Goal: Task Accomplishment & Management: Use online tool/utility

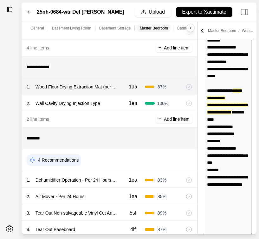
scroll to position [501, 0]
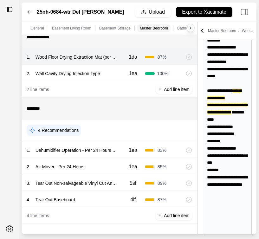
click at [29, 10] on icon at bounding box center [29, 11] width 5 height 5
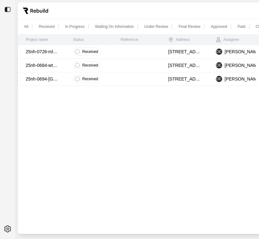
click at [47, 80] on p "25nh-0694-[GEOGRAPHIC_DATA]" at bounding box center [42, 79] width 32 height 6
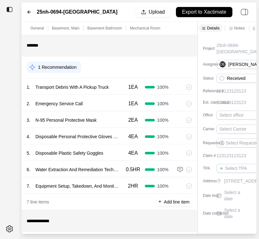
click at [27, 12] on icon at bounding box center [29, 11] width 5 height 5
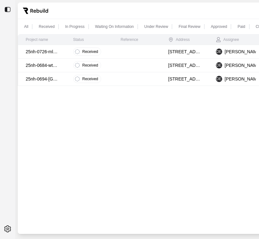
click at [64, 51] on td "25nh-0726-mld [PERSON_NAME]" at bounding box center [41, 52] width 47 height 14
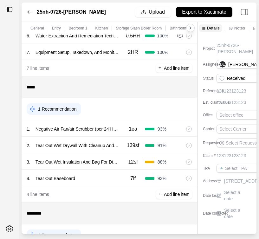
scroll to position [141, 0]
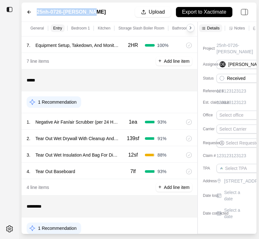
drag, startPoint x: 89, startPoint y: 11, endPoint x: 35, endPoint y: 14, distance: 53.3
click at [35, 14] on div "25nh-0726-Mld [PERSON_NAME] Upload Export to Xactimate" at bounding box center [139, 12] width 235 height 19
copy label "25nh-0726-[PERSON_NAME]"
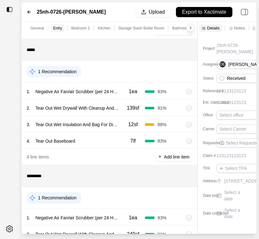
scroll to position [169, 0]
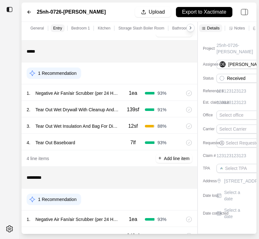
click at [196, 65] on div "1 Recommendation" at bounding box center [109, 73] width 175 height 22
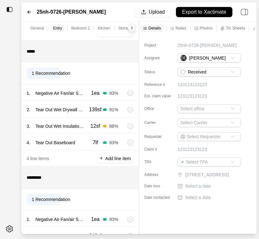
click at [126, 74] on div "General Entry Bedroom 1 Kitchen Storage Slash Boiler Room Bathroom Bedroom Two …" at bounding box center [139, 128] width 235 height 212
click at [177, 30] on p "Notes" at bounding box center [180, 27] width 11 height 5
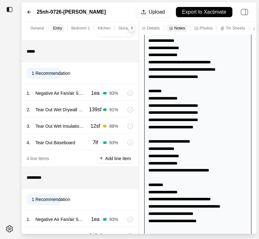
scroll to position [111, 0]
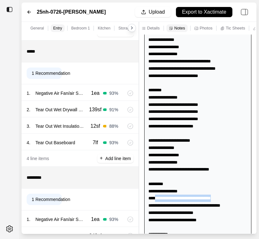
drag, startPoint x: 154, startPoint y: 199, endPoint x: 223, endPoint y: 201, distance: 68.7
click at [223, 201] on div "**********" at bounding box center [197, 111] width 107 height 347
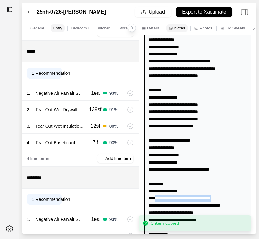
copy div "**********"
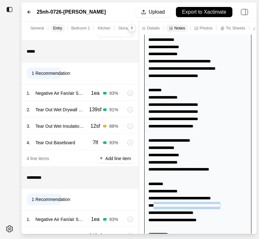
drag, startPoint x: 233, startPoint y: 205, endPoint x: 152, endPoint y: 207, distance: 80.7
click at [152, 207] on div "**********" at bounding box center [197, 111] width 107 height 347
copy div "**********"
click at [193, 212] on div "**********" at bounding box center [197, 111] width 107 height 347
drag, startPoint x: 196, startPoint y: 212, endPoint x: 153, endPoint y: 211, distance: 43.7
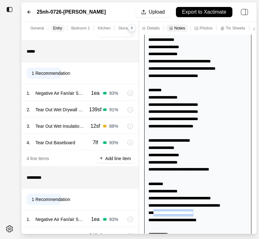
click at [153, 211] on div "**********" at bounding box center [197, 111] width 107 height 347
copy div "**********"
drag, startPoint x: 201, startPoint y: 222, endPoint x: 151, endPoint y: 222, distance: 49.4
click at [151, 222] on div "**********" at bounding box center [197, 111] width 107 height 347
copy div "**********"
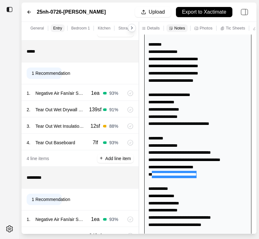
scroll to position [165, 0]
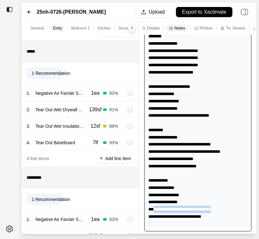
drag, startPoint x: 222, startPoint y: 209, endPoint x: 152, endPoint y: 210, distance: 70.6
click at [152, 210] on div "**********" at bounding box center [197, 57] width 107 height 347
copy div "**********"
click at [203, 213] on div "**********" at bounding box center [197, 57] width 107 height 347
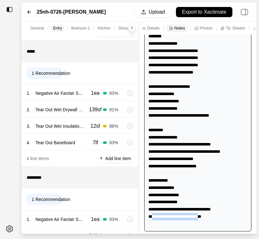
drag, startPoint x: 203, startPoint y: 215, endPoint x: 151, endPoint y: 216, distance: 52.2
click at [151, 216] on div "**********" at bounding box center [197, 57] width 107 height 347
copy div "**********"
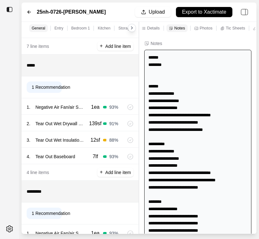
scroll to position [157, 0]
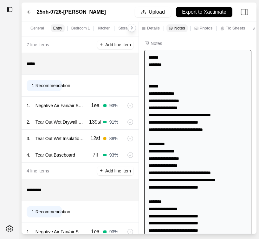
click at [145, 102] on div "**********" at bounding box center [197, 223] width 107 height 347
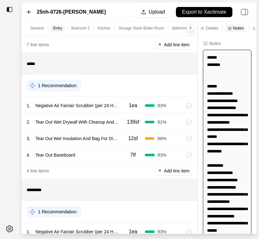
click at [221, 103] on div "General Entry Bedroom 1 Kitchen Storage Slash Boiler Room Bathroom Bedroom Two …" at bounding box center [139, 128] width 235 height 212
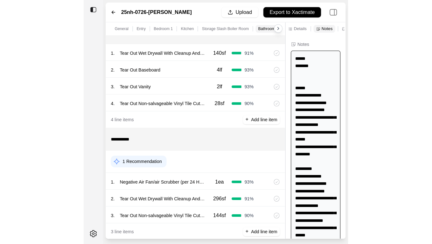
scroll to position [637, 0]
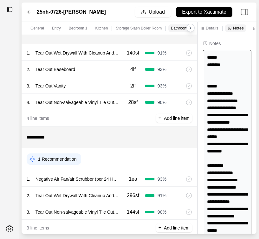
click at [29, 12] on icon at bounding box center [29, 11] width 5 height 5
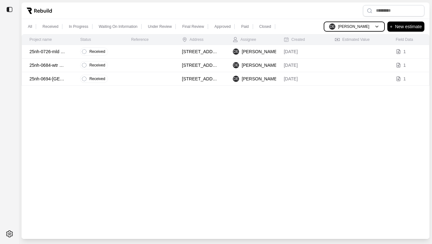
click at [364, 28] on p "[PERSON_NAME]" at bounding box center [353, 26] width 31 height 5
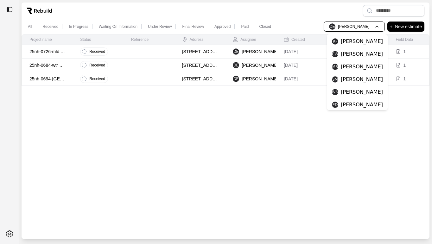
scroll to position [48, 0]
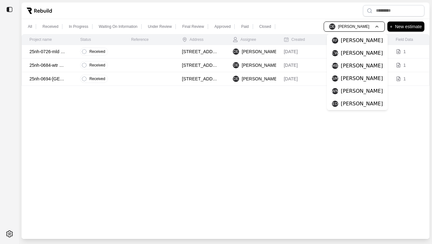
click at [359, 62] on p "[PERSON_NAME]" at bounding box center [362, 66] width 42 height 8
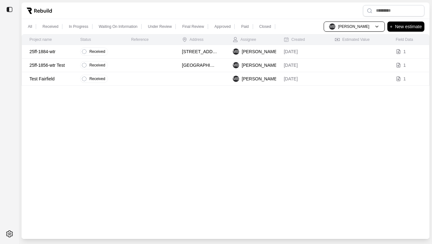
click at [155, 83] on td at bounding box center [148, 79] width 51 height 14
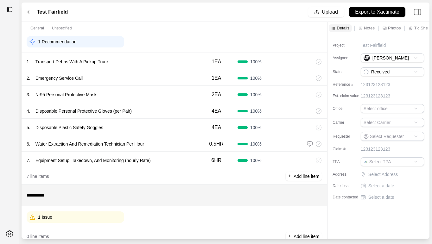
scroll to position [41, 0]
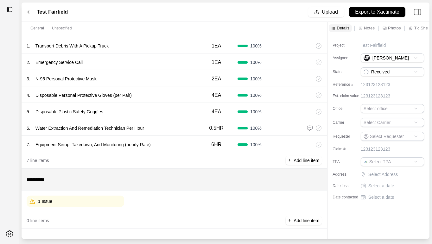
click at [100, 201] on div "1 Issue" at bounding box center [75, 201] width 97 height 11
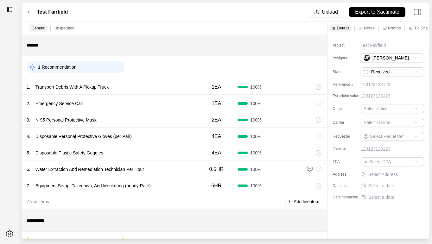
scroll to position [66, 0]
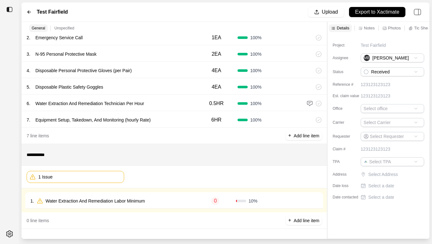
click at [177, 201] on div "1 . Water Extraction And Remediation Labor Minimum" at bounding box center [112, 201] width 164 height 9
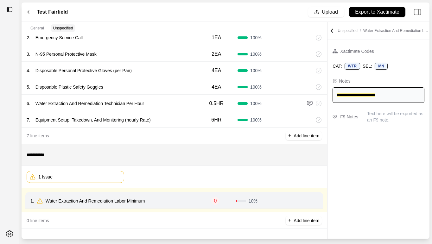
click at [186, 178] on div "1 Issue" at bounding box center [174, 176] width 295 height 17
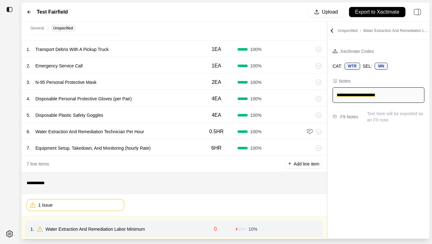
scroll to position [0, 0]
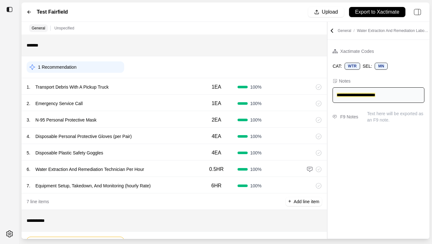
click at [28, 12] on icon at bounding box center [29, 12] width 3 height 3
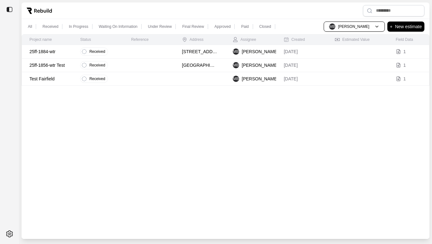
click at [158, 70] on td at bounding box center [148, 66] width 51 height 14
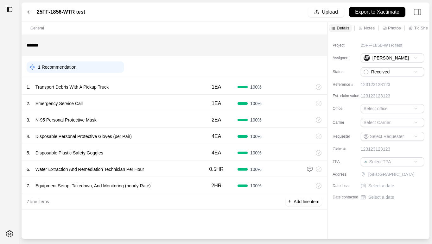
click at [30, 12] on icon at bounding box center [29, 11] width 5 height 5
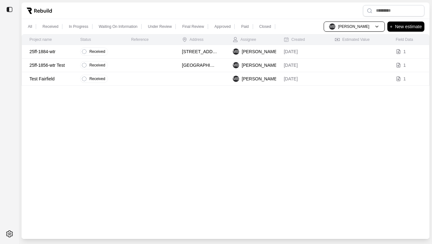
click at [137, 53] on td at bounding box center [148, 52] width 51 height 14
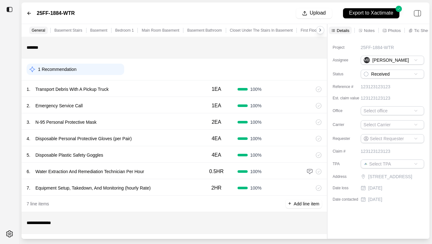
click at [74, 32] on p "Basement Stairs" at bounding box center [68, 30] width 28 height 5
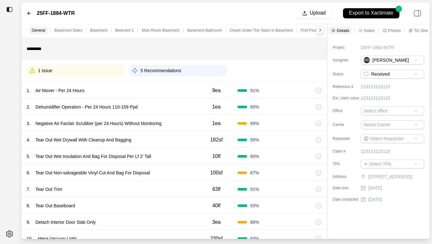
scroll to position [590, 0]
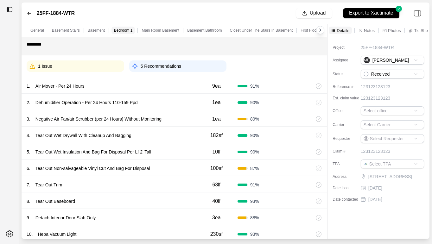
click at [90, 64] on div "1 Issue" at bounding box center [75, 65] width 97 height 11
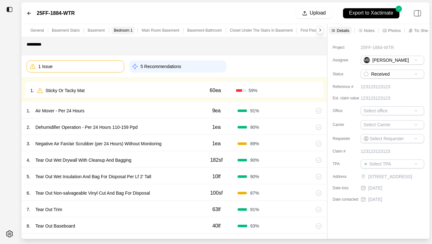
click at [122, 92] on div "1 . Sticky Or Tacky Mat" at bounding box center [112, 90] width 164 height 9
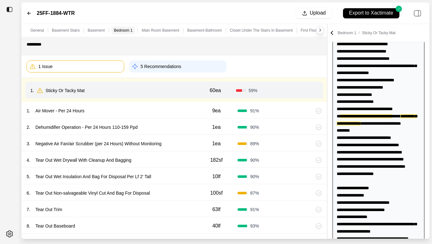
scroll to position [396, 0]
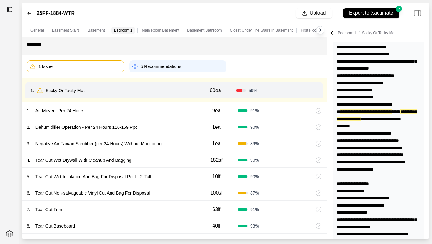
click at [100, 67] on div "1 Issue" at bounding box center [75, 66] width 97 height 12
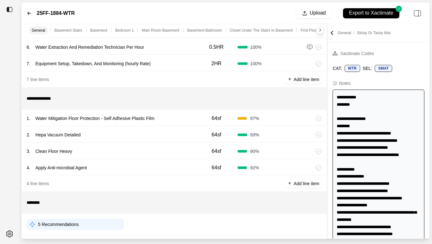
scroll to position [126, 0]
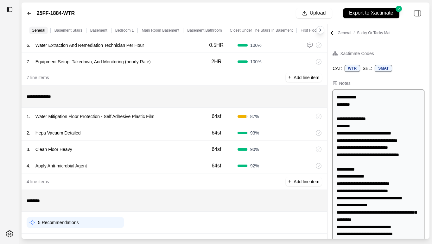
click at [185, 114] on div "1 . Water Mitigation Floor Protection - Self Adhesive Plastic Film" at bounding box center [111, 116] width 169 height 9
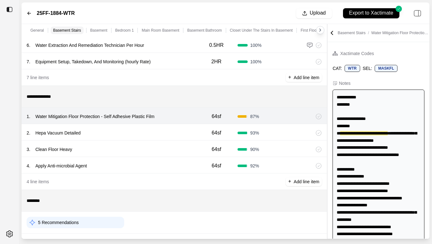
click at [169, 137] on div "2 . Hepa Vacuum Detailed" at bounding box center [111, 132] width 169 height 9
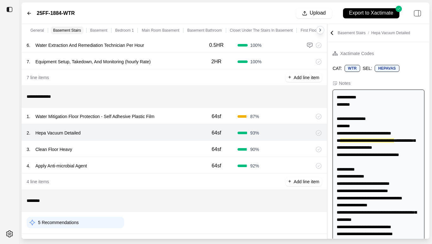
click at [161, 149] on div "3 . Clean Floor Heavy" at bounding box center [111, 149] width 169 height 9
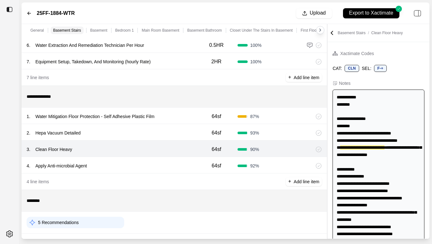
scroll to position [7, 0]
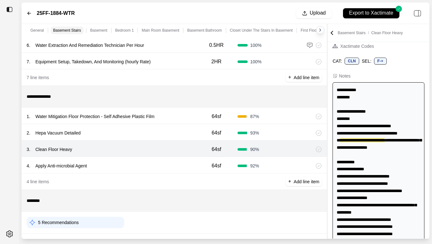
click at [149, 163] on div "4 . Apply Anti-microbial Agent" at bounding box center [111, 165] width 169 height 9
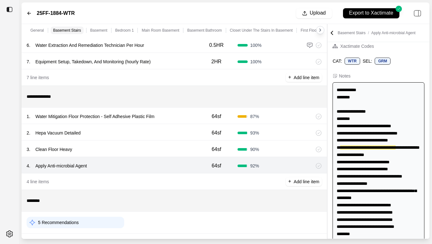
scroll to position [14, 0]
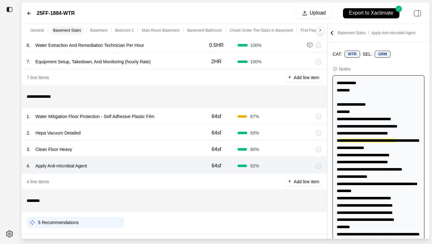
click at [156, 150] on div "3 . Clean Floor Heavy" at bounding box center [111, 149] width 169 height 9
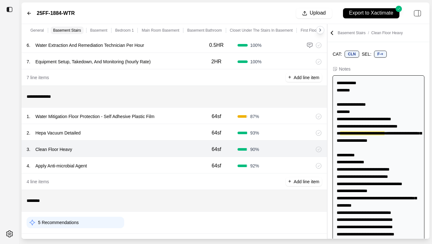
scroll to position [7, 0]
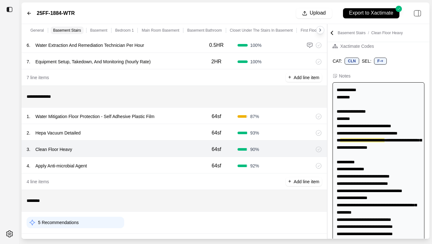
click at [162, 131] on div "2 . Hepa Vacuum Detailed" at bounding box center [111, 132] width 169 height 9
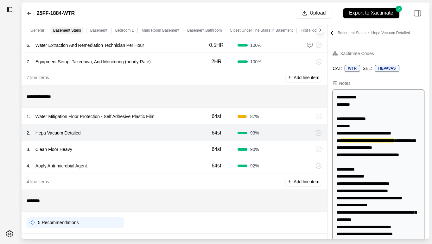
scroll to position [0, 0]
click at [173, 119] on div "1 . Water Mitigation Floor Protection - Self Adhesive Plastic Film" at bounding box center [111, 116] width 169 height 9
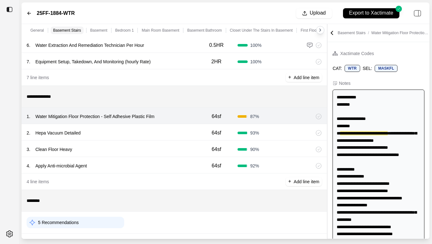
click at [140, 159] on div "4 . Apply Anti-microbial Agent 64sf 92 %" at bounding box center [174, 165] width 305 height 16
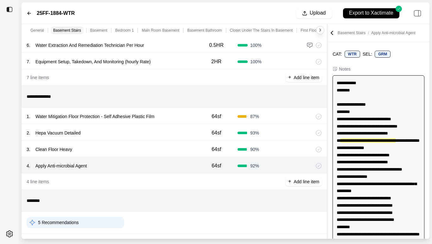
click at [141, 155] on div "3 . Clean Floor Heavy 64sf 90 %" at bounding box center [174, 149] width 305 height 16
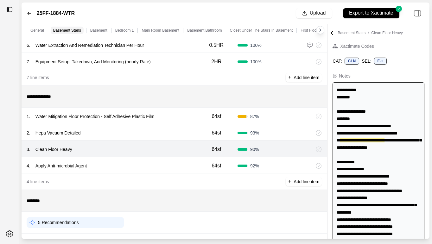
scroll to position [7, 0]
click at [66, 153] on p "Clean Floor Heavy" at bounding box center [54, 149] width 42 height 9
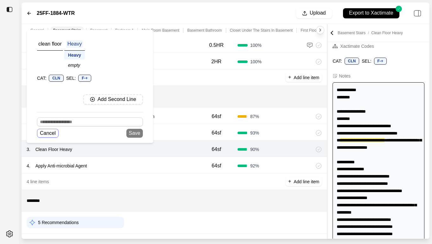
click at [53, 133] on button "Cancel" at bounding box center [48, 133] width 22 height 9
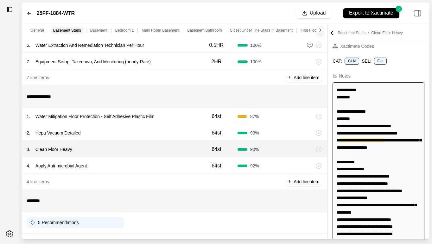
click at [118, 164] on div "4 . Apply Anti-microbial Agent" at bounding box center [111, 165] width 169 height 9
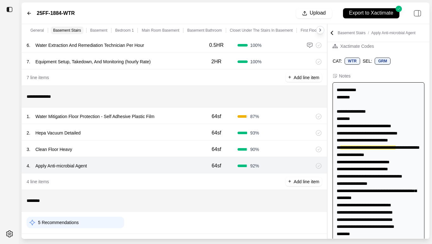
scroll to position [14, 0]
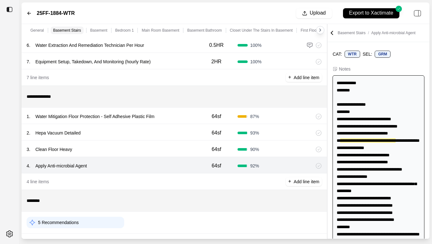
click at [122, 155] on div "3 . Clean Floor Heavy 64sf 90 %" at bounding box center [174, 149] width 305 height 16
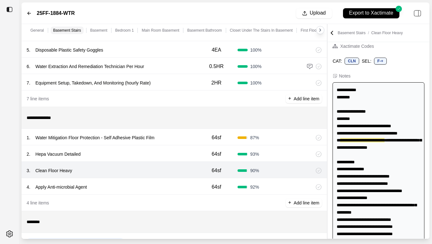
scroll to position [103, 0]
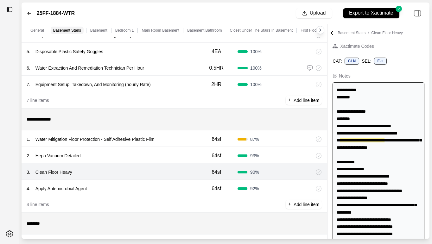
click at [126, 152] on div "2 . Hepa Vacuum Detailed" at bounding box center [111, 155] width 169 height 9
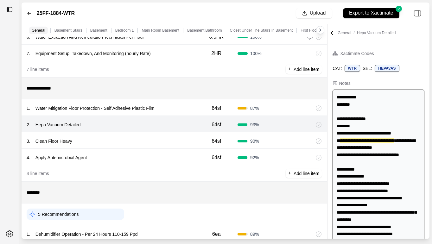
scroll to position [146, 0]
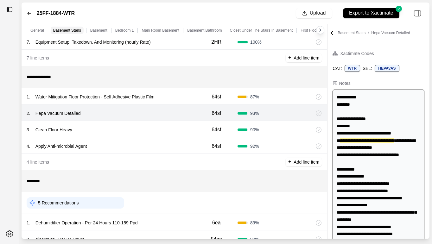
click at [174, 94] on div "1 . Water Mitigation Floor Protection - Self Adhesive Plastic Film" at bounding box center [111, 96] width 169 height 9
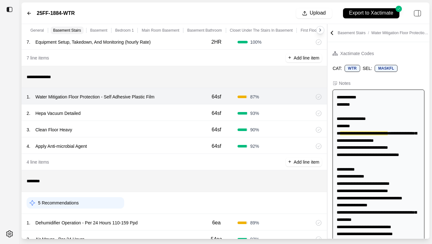
click at [167, 111] on div "2 . Hepa Vacuum Detailed" at bounding box center [111, 113] width 169 height 9
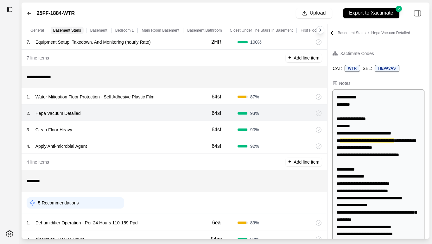
click at [78, 116] on p "Hepa Vacuum Detailed" at bounding box center [58, 113] width 50 height 9
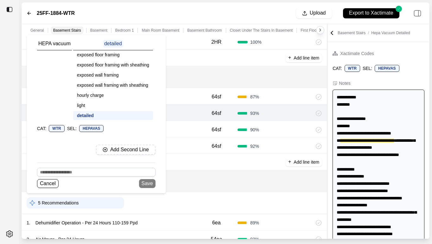
scroll to position [0, 0]
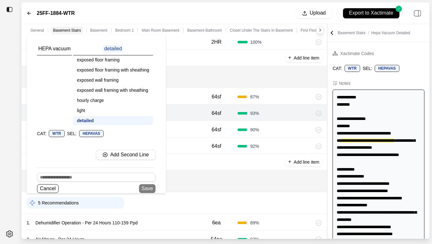
click at [104, 57] on div "exposed floor framing" at bounding box center [113, 59] width 80 height 9
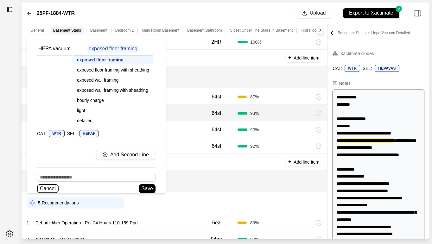
click at [54, 187] on button "Cancel" at bounding box center [48, 188] width 22 height 9
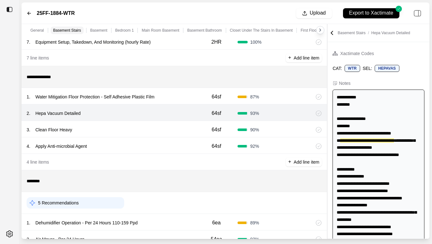
click at [118, 131] on div "3 . Clean Floor Heavy" at bounding box center [111, 129] width 169 height 9
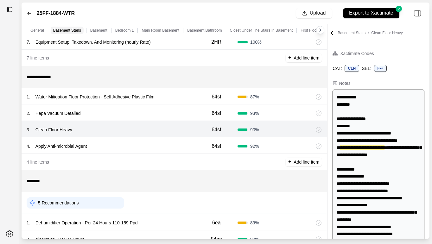
scroll to position [7, 0]
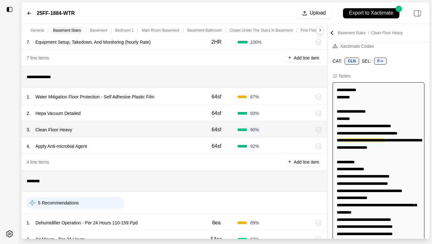
click at [113, 145] on div "4 . Apply Anti-microbial Agent" at bounding box center [111, 146] width 169 height 9
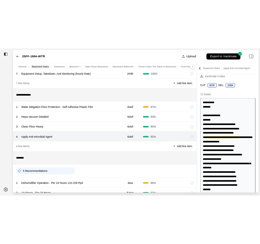
scroll to position [14, 0]
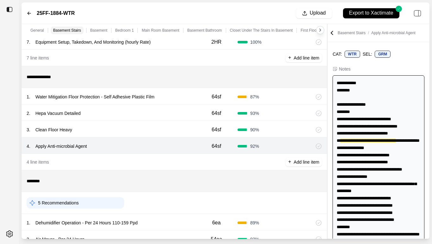
click at [73, 148] on p "Apply Anti-microbial Agent" at bounding box center [61, 146] width 57 height 9
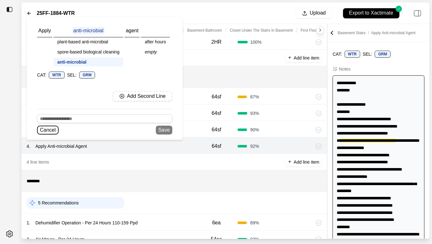
click at [45, 131] on button "Cancel" at bounding box center [48, 130] width 22 height 9
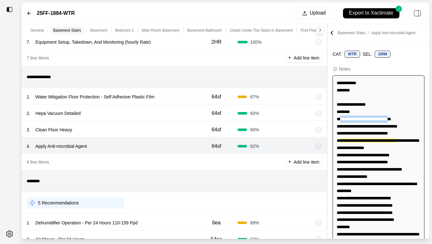
drag, startPoint x: 340, startPoint y: 118, endPoint x: 396, endPoint y: 116, distance: 56.7
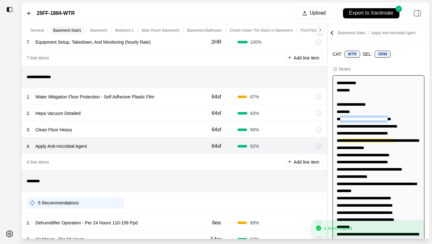
copy div "**********"
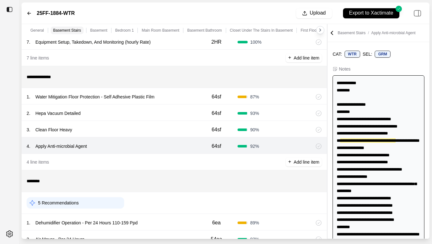
click at [2, 90] on div at bounding box center [9, 122] width 19 height 244
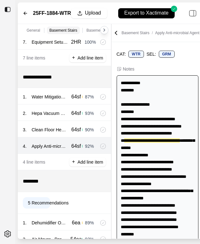
click at [67, 128] on div "**********" at bounding box center [111, 131] width 187 height 215
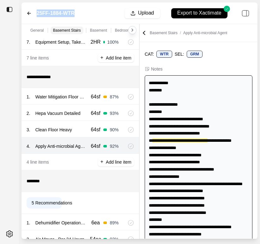
drag, startPoint x: 81, startPoint y: 14, endPoint x: 32, endPoint y: 12, distance: 49.4
click at [32, 12] on div "25FF-1884-WTR Upload Export to Xactimate" at bounding box center [140, 14] width 236 height 22
copy label "25FF-1884-WTR"
drag, startPoint x: 153, startPoint y: 128, endPoint x: 224, endPoint y: 125, distance: 71.6
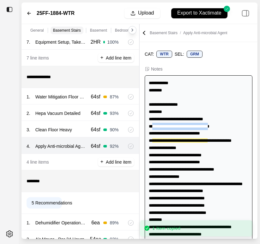
copy div "**********"
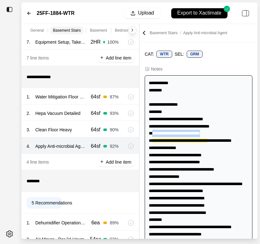
drag, startPoint x: 152, startPoint y: 134, endPoint x: 208, endPoint y: 134, distance: 56.0
drag, startPoint x: 222, startPoint y: 141, endPoint x: 152, endPoint y: 140, distance: 70.3
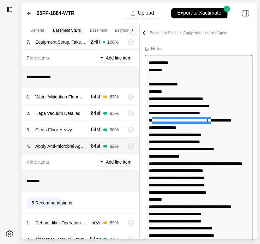
scroll to position [40, 0]
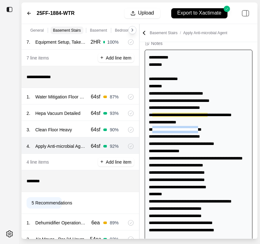
drag, startPoint x: 152, startPoint y: 143, endPoint x: 210, endPoint y: 143, distance: 57.6
drag, startPoint x: 151, startPoint y: 150, endPoint x: 211, endPoint y: 149, distance: 59.8
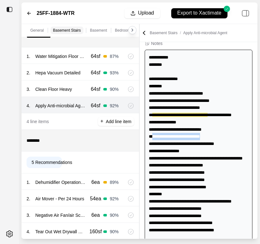
scroll to position [187, 0]
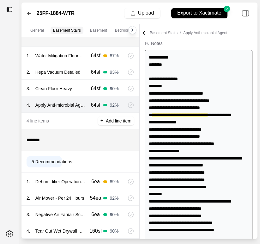
drag, startPoint x: 152, startPoint y: 159, endPoint x: 238, endPoint y: 159, distance: 86.4
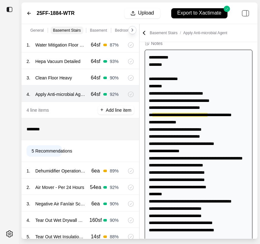
drag, startPoint x: 153, startPoint y: 173, endPoint x: 163, endPoint y: 178, distance: 11.9
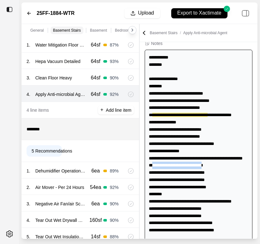
drag, startPoint x: 151, startPoint y: 186, endPoint x: 211, endPoint y: 186, distance: 60.1
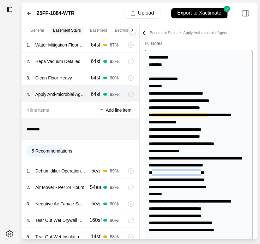
drag, startPoint x: 153, startPoint y: 193, endPoint x: 212, endPoint y: 195, distance: 59.2
drag, startPoint x: 152, startPoint y: 201, endPoint x: 214, endPoint y: 200, distance: 62.7
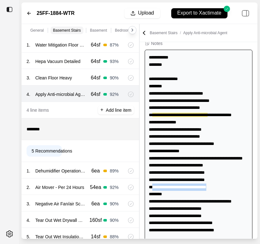
drag, startPoint x: 153, startPoint y: 208, endPoint x: 227, endPoint y: 210, distance: 74.1
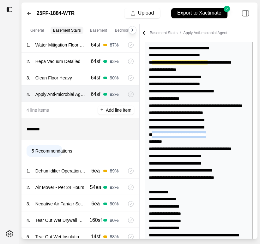
scroll to position [101, 0]
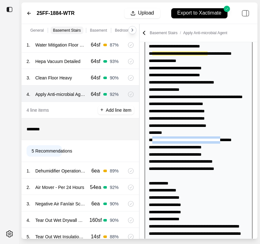
drag, startPoint x: 152, startPoint y: 161, endPoint x: 245, endPoint y: 161, distance: 92.4
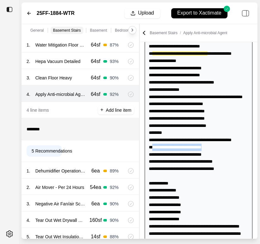
drag, startPoint x: 152, startPoint y: 176, endPoint x: 210, endPoint y: 175, distance: 58.2
drag, startPoint x: 152, startPoint y: 182, endPoint x: 215, endPoint y: 184, distance: 63.0
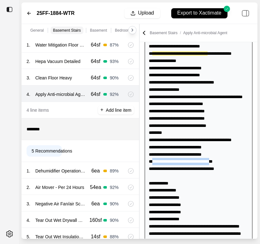
drag, startPoint x: 153, startPoint y: 190, endPoint x: 223, endPoint y: 189, distance: 70.3
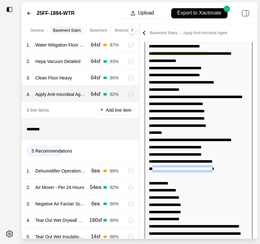
drag, startPoint x: 153, startPoint y: 198, endPoint x: 227, endPoint y: 197, distance: 74.4
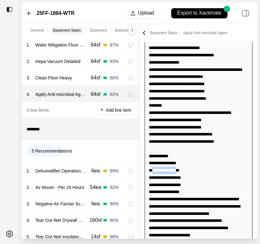
drag, startPoint x: 152, startPoint y: 199, endPoint x: 183, endPoint y: 199, distance: 31.6
drag, startPoint x: 152, startPoint y: 206, endPoint x: 185, endPoint y: 206, distance: 33.2
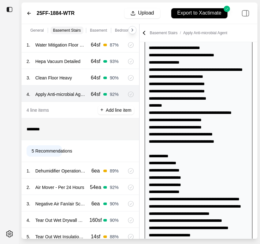
drag, startPoint x: 152, startPoint y: 214, endPoint x: 186, endPoint y: 215, distance: 34.2
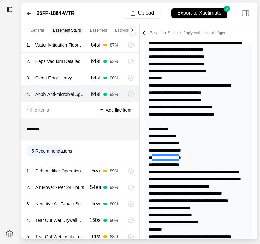
scroll to position [158, 0]
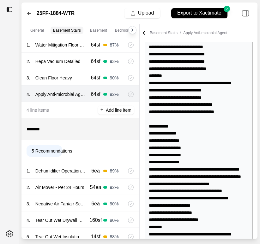
drag, startPoint x: 161, startPoint y: 205, endPoint x: 154, endPoint y: 199, distance: 9.4
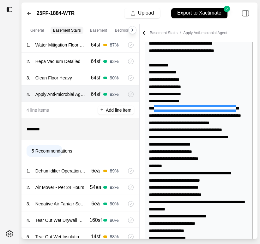
scroll to position [223, 0]
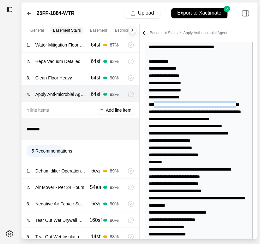
drag, startPoint x: 153, startPoint y: 134, endPoint x: 162, endPoint y: 142, distance: 12.5
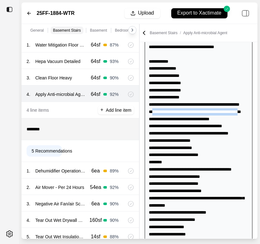
drag, startPoint x: 162, startPoint y: 155, endPoint x: 152, endPoint y: 147, distance: 13.1
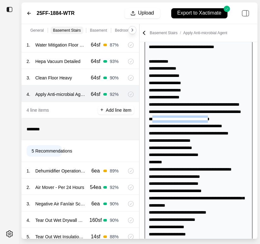
drag, startPoint x: 152, startPoint y: 161, endPoint x: 217, endPoint y: 163, distance: 65.2
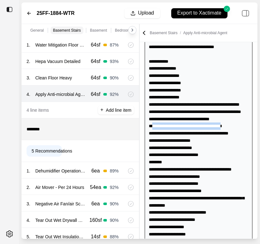
drag, startPoint x: 151, startPoint y: 169, endPoint x: 235, endPoint y: 171, distance: 83.6
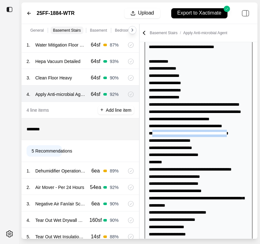
drag, startPoint x: 152, startPoint y: 177, endPoint x: 245, endPoint y: 179, distance: 92.8
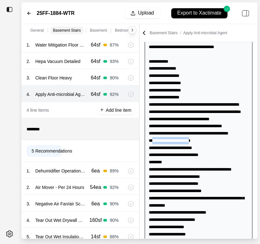
drag, startPoint x: 152, startPoint y: 184, endPoint x: 200, endPoint y: 182, distance: 48.4
drag, startPoint x: 152, startPoint y: 189, endPoint x: 201, endPoint y: 191, distance: 49.1
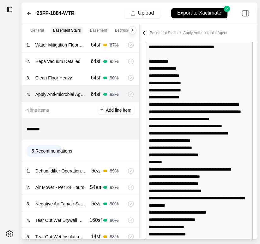
drag, startPoint x: 152, startPoint y: 198, endPoint x: 211, endPoint y: 199, distance: 59.5
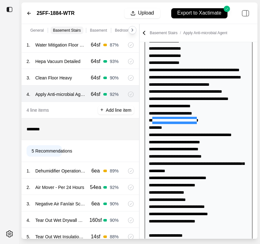
scroll to position [262, 0]
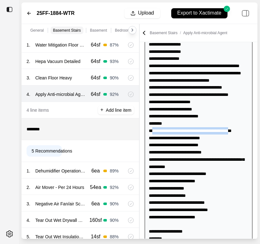
drag, startPoint x: 152, startPoint y: 172, endPoint x: 157, endPoint y: 181, distance: 10.1
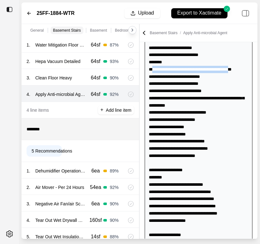
scroll to position [315, 0]
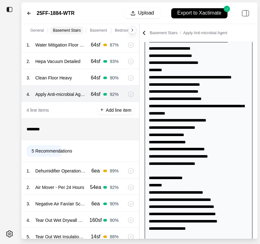
drag, startPoint x: 152, startPoint y: 136, endPoint x: 208, endPoint y: 134, distance: 56.4
drag, startPoint x: 153, startPoint y: 143, endPoint x: 205, endPoint y: 143, distance: 52.9
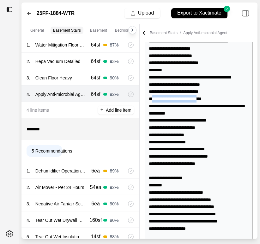
drag, startPoint x: 152, startPoint y: 150, endPoint x: 207, endPoint y: 146, distance: 54.9
drag, startPoint x: 152, startPoint y: 148, endPoint x: 216, endPoint y: 150, distance: 63.3
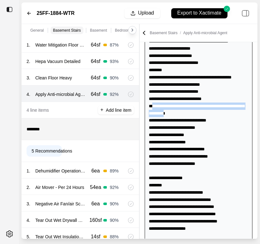
drag, startPoint x: 153, startPoint y: 156, endPoint x: 193, endPoint y: 161, distance: 40.6
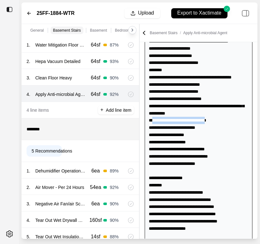
drag, startPoint x: 152, startPoint y: 171, endPoint x: 214, endPoint y: 171, distance: 62.0
drag, startPoint x: 151, startPoint y: 178, endPoint x: 205, endPoint y: 178, distance: 53.8
drag, startPoint x: 152, startPoint y: 185, endPoint x: 193, endPoint y: 185, distance: 41.5
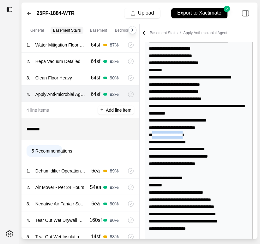
drag, startPoint x: 152, startPoint y: 192, endPoint x: 190, endPoint y: 193, distance: 38.6
drag, startPoint x: 152, startPoint y: 198, endPoint x: 216, endPoint y: 199, distance: 64.6
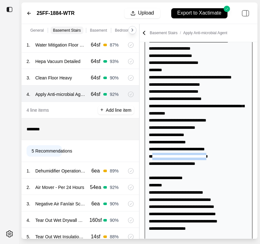
drag, startPoint x: 152, startPoint y: 207, endPoint x: 217, endPoint y: 207, distance: 64.9
drag, startPoint x: 152, startPoint y: 214, endPoint x: 199, endPoint y: 214, distance: 47.5
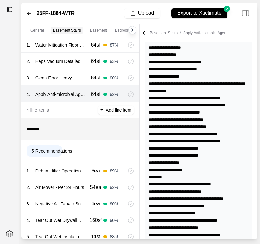
scroll to position [511, 0]
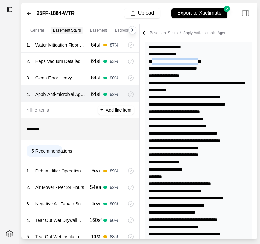
drag, startPoint x: 153, startPoint y: 112, endPoint x: 209, endPoint y: 114, distance: 56.7
click at [209, 114] on div "**********" at bounding box center [199, 223] width 108 height 1290
click at [162, 119] on div "**********" at bounding box center [199, 223] width 108 height 1290
drag, startPoint x: 152, startPoint y: 119, endPoint x: 204, endPoint y: 121, distance: 51.6
click at [204, 121] on div "**********" at bounding box center [199, 223] width 108 height 1290
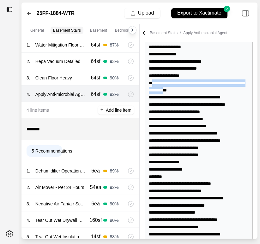
drag, startPoint x: 153, startPoint y: 134, endPoint x: 180, endPoint y: 141, distance: 27.9
click at [180, 141] on div "**********" at bounding box center [199, 223] width 108 height 1290
click at [162, 150] on div "**********" at bounding box center [199, 223] width 108 height 1290
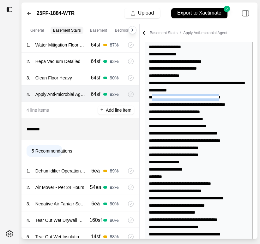
drag, startPoint x: 152, startPoint y: 148, endPoint x: 232, endPoint y: 147, distance: 80.7
click at [232, 147] on div "**********" at bounding box center [199, 223] width 108 height 1290
click at [156, 155] on div "**********" at bounding box center [199, 223] width 108 height 1290
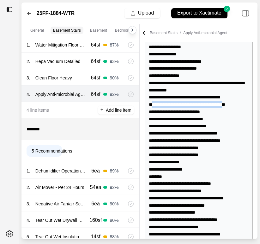
drag, startPoint x: 152, startPoint y: 155, endPoint x: 239, endPoint y: 155, distance: 87.7
click at [239, 155] on div "**********" at bounding box center [199, 223] width 108 height 1290
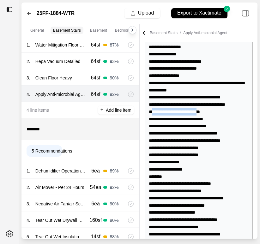
drag, startPoint x: 152, startPoint y: 163, endPoint x: 201, endPoint y: 165, distance: 48.5
click at [201, 165] on div "**********" at bounding box center [199, 223] width 108 height 1290
drag, startPoint x: 153, startPoint y: 169, endPoint x: 213, endPoint y: 170, distance: 60.1
click at [213, 170] on div "**********" at bounding box center [199, 223] width 108 height 1290
click at [161, 174] on div "**********" at bounding box center [199, 223] width 108 height 1290
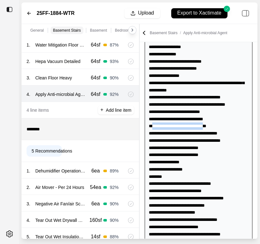
drag, startPoint x: 152, startPoint y: 174, endPoint x: 215, endPoint y: 177, distance: 63.0
click at [215, 177] on div "**********" at bounding box center [199, 223] width 108 height 1290
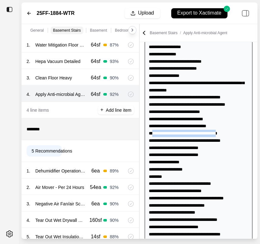
drag, startPoint x: 153, startPoint y: 183, endPoint x: 231, endPoint y: 183, distance: 78.5
click at [231, 183] on div "**********" at bounding box center [199, 223] width 108 height 1290
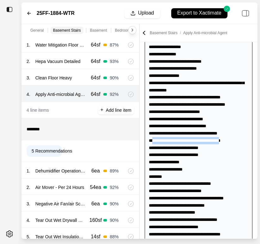
drag, startPoint x: 153, startPoint y: 191, endPoint x: 230, endPoint y: 190, distance: 77.9
click at [230, 190] on div "**********" at bounding box center [199, 223] width 108 height 1290
click at [161, 200] on div "**********" at bounding box center [199, 223] width 108 height 1290
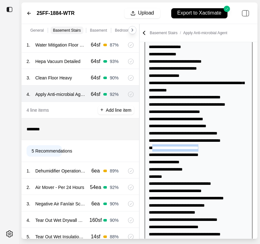
drag, startPoint x: 152, startPoint y: 198, endPoint x: 205, endPoint y: 199, distance: 53.2
click at [205, 199] on div "**********" at bounding box center [199, 223] width 108 height 1290
drag, startPoint x: 152, startPoint y: 205, endPoint x: 204, endPoint y: 207, distance: 52.6
click at [204, 207] on div "**********" at bounding box center [199, 223] width 108 height 1290
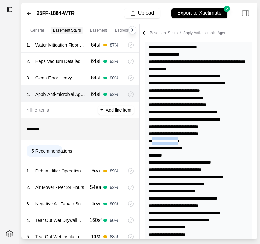
drag, startPoint x: 152, startPoint y: 190, endPoint x: 184, endPoint y: 191, distance: 31.3
click at [184, 191] on div "**********" at bounding box center [199, 202] width 108 height 1290
drag, startPoint x: 153, startPoint y: 199, endPoint x: 187, endPoint y: 199, distance: 34.2
click at [187, 199] on div "**********" at bounding box center [199, 202] width 108 height 1290
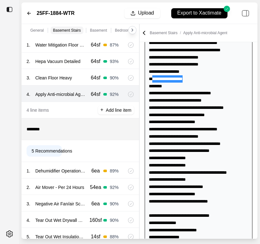
scroll to position [603, 0]
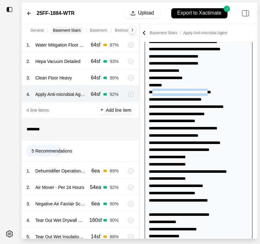
drag, startPoint x: 153, startPoint y: 142, endPoint x: 225, endPoint y: 143, distance: 72.5
click at [225, 143] on div "**********" at bounding box center [199, 132] width 108 height 1290
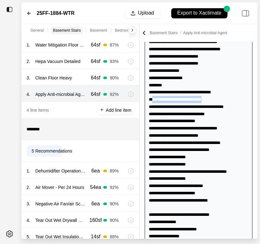
drag, startPoint x: 153, startPoint y: 149, endPoint x: 210, endPoint y: 150, distance: 57.6
click at [210, 150] on div "**********" at bounding box center [199, 132] width 108 height 1290
click at [162, 156] on div "**********" at bounding box center [199, 132] width 108 height 1290
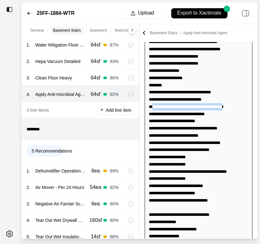
drag, startPoint x: 152, startPoint y: 156, endPoint x: 235, endPoint y: 155, distance: 83.2
click at [235, 155] on div "**********" at bounding box center [199, 132] width 108 height 1290
click at [183, 167] on div "**********" at bounding box center [199, 132] width 108 height 1290
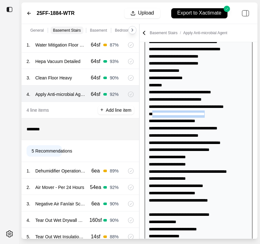
drag, startPoint x: 152, startPoint y: 165, endPoint x: 214, endPoint y: 163, distance: 62.4
click at [215, 163] on div "**********" at bounding box center [199, 132] width 108 height 1290
click at [152, 171] on div "**********" at bounding box center [199, 132] width 108 height 1290
drag, startPoint x: 152, startPoint y: 171, endPoint x: 201, endPoint y: 172, distance: 49.4
click at [201, 172] on div "**********" at bounding box center [199, 132] width 108 height 1290
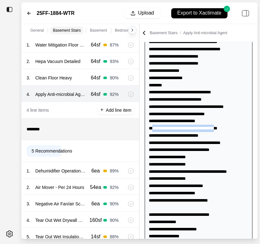
drag, startPoint x: 152, startPoint y: 178, endPoint x: 222, endPoint y: 177, distance: 70.6
click at [222, 177] on div "**********" at bounding box center [199, 132] width 108 height 1290
click at [160, 187] on div "**********" at bounding box center [199, 132] width 108 height 1290
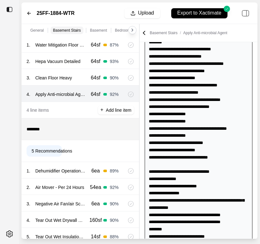
scroll to position [648, 0]
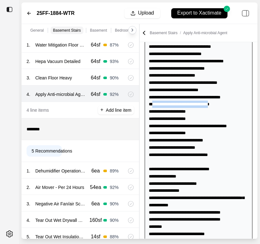
drag, startPoint x: 152, startPoint y: 155, endPoint x: 215, endPoint y: 158, distance: 63.4
click at [216, 158] on div "**********" at bounding box center [199, 86] width 108 height 1290
drag, startPoint x: 153, startPoint y: 162, endPoint x: 191, endPoint y: 161, distance: 38.3
click at [191, 161] on div "**********" at bounding box center [199, 86] width 108 height 1290
drag, startPoint x: 153, startPoint y: 169, endPoint x: 195, endPoint y: 171, distance: 41.8
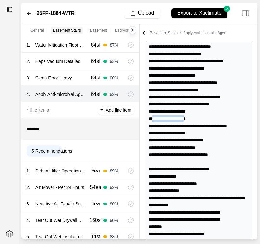
click at [195, 171] on div "**********" at bounding box center [199, 86] width 108 height 1290
drag, startPoint x: 151, startPoint y: 175, endPoint x: 244, endPoint y: 174, distance: 93.1
click at [244, 174] on div "**********" at bounding box center [199, 86] width 108 height 1290
drag, startPoint x: 152, startPoint y: 184, endPoint x: 189, endPoint y: 183, distance: 37.0
click at [189, 183] on div "**********" at bounding box center [199, 86] width 108 height 1290
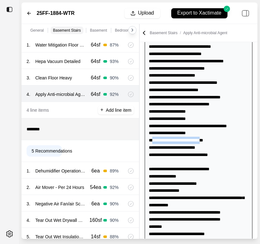
drag, startPoint x: 152, startPoint y: 191, endPoint x: 215, endPoint y: 189, distance: 63.0
click at [215, 189] on div "**********" at bounding box center [199, 86] width 108 height 1290
drag, startPoint x: 151, startPoint y: 199, endPoint x: 199, endPoint y: 195, distance: 48.9
click at [199, 195] on div "**********" at bounding box center [199, 86] width 108 height 1290
click at [153, 205] on div "**********" at bounding box center [199, 86] width 108 height 1290
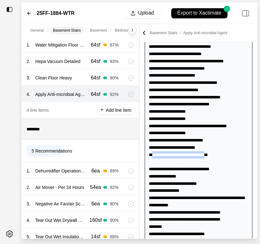
drag, startPoint x: 152, startPoint y: 205, endPoint x: 216, endPoint y: 204, distance: 63.9
click at [216, 204] on div "**********" at bounding box center [199, 86] width 108 height 1290
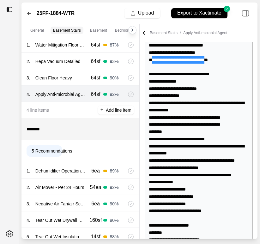
scroll to position [745, 0]
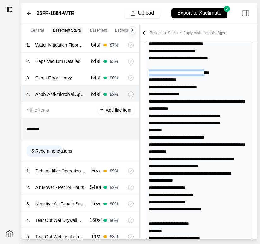
drag, startPoint x: 149, startPoint y: 122, endPoint x: 220, endPoint y: 122, distance: 70.9
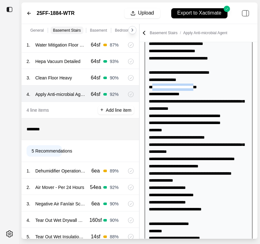
drag, startPoint x: 153, startPoint y: 138, endPoint x: 204, endPoint y: 137, distance: 51.3
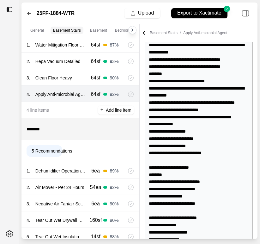
scroll to position [802, 0]
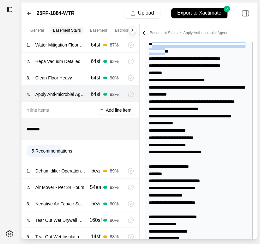
drag, startPoint x: 152, startPoint y: 93, endPoint x: 180, endPoint y: 102, distance: 29.0
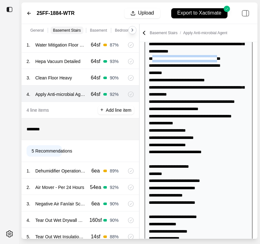
drag, startPoint x: 152, startPoint y: 109, endPoint x: 229, endPoint y: 109, distance: 76.3
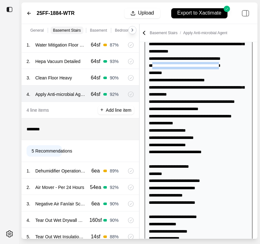
drag, startPoint x: 152, startPoint y: 116, endPoint x: 232, endPoint y: 117, distance: 80.1
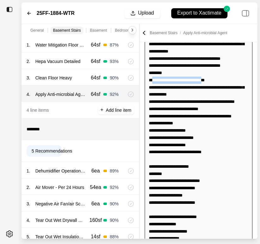
drag, startPoint x: 152, startPoint y: 130, endPoint x: 215, endPoint y: 130, distance: 62.7
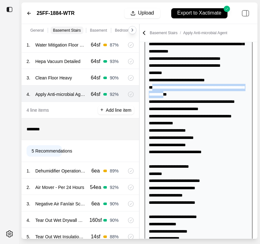
drag, startPoint x: 153, startPoint y: 138, endPoint x: 193, endPoint y: 146, distance: 41.3
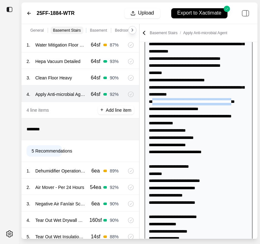
drag, startPoint x: 152, startPoint y: 153, endPoint x: 244, endPoint y: 150, distance: 92.1
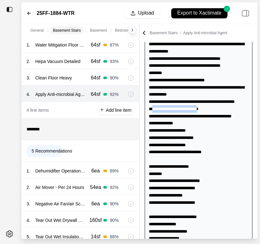
drag, startPoint x: 152, startPoint y: 159, endPoint x: 206, endPoint y: 159, distance: 53.8
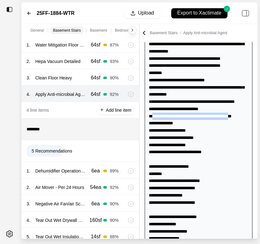
drag, startPoint x: 153, startPoint y: 166, endPoint x: 245, endPoint y: 166, distance: 92.7
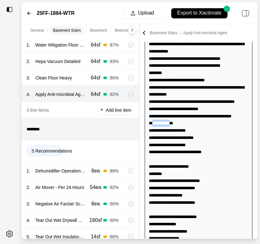
drag, startPoint x: 152, startPoint y: 174, endPoint x: 173, endPoint y: 174, distance: 21.5
drag, startPoint x: 153, startPoint y: 181, endPoint x: 185, endPoint y: 181, distance: 32.3
drag, startPoint x: 192, startPoint y: 181, endPoint x: 152, endPoint y: 180, distance: 39.9
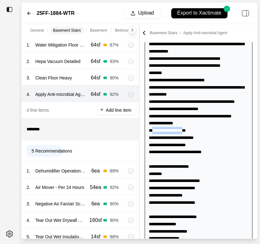
drag, startPoint x: 152, startPoint y: 188, endPoint x: 205, endPoint y: 188, distance: 53.2
drag, startPoint x: 153, startPoint y: 196, endPoint x: 194, endPoint y: 198, distance: 41.9
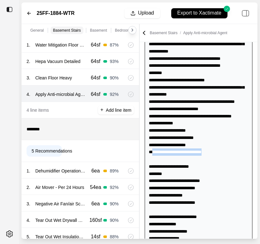
drag, startPoint x: 152, startPoint y: 202, endPoint x: 215, endPoint y: 201, distance: 63.3
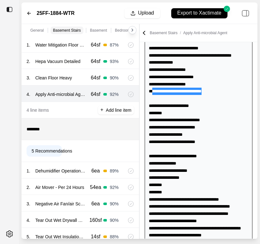
scroll to position [877, 0]
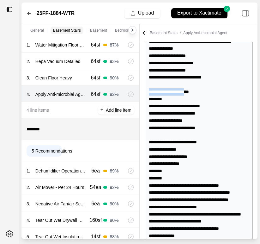
drag, startPoint x: 192, startPoint y: 142, endPoint x: 147, endPoint y: 141, distance: 45.3
drag, startPoint x: 152, startPoint y: 157, endPoint x: 205, endPoint y: 157, distance: 53.2
drag, startPoint x: 152, startPoint y: 163, endPoint x: 200, endPoint y: 164, distance: 48.1
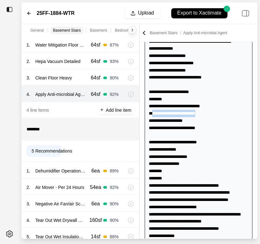
drag, startPoint x: 152, startPoint y: 172, endPoint x: 192, endPoint y: 171, distance: 40.5
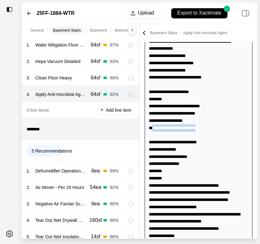
drag, startPoint x: 152, startPoint y: 179, endPoint x: 203, endPoint y: 178, distance: 50.3
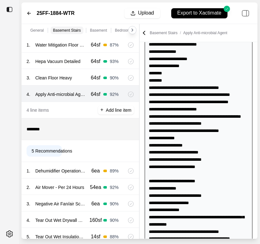
scroll to position [973, 0]
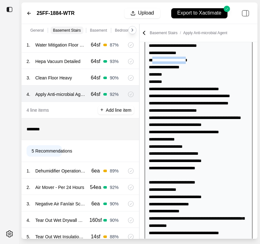
drag, startPoint x: 152, startPoint y: 109, endPoint x: 192, endPoint y: 111, distance: 39.6
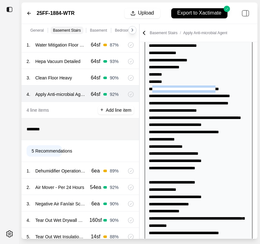
drag, startPoint x: 152, startPoint y: 139, endPoint x: 229, endPoint y: 140, distance: 76.9
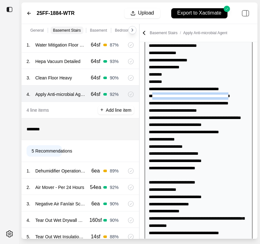
drag, startPoint x: 152, startPoint y: 147, endPoint x: 243, endPoint y: 144, distance: 90.9
drag, startPoint x: 245, startPoint y: 146, endPoint x: 152, endPoint y: 145, distance: 92.7
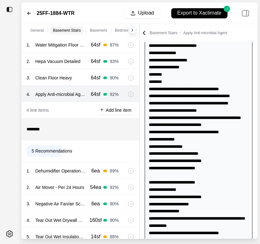
drag, startPoint x: 153, startPoint y: 154, endPoint x: 247, endPoint y: 152, distance: 95.0
drag, startPoint x: 151, startPoint y: 161, endPoint x: 205, endPoint y: 160, distance: 53.8
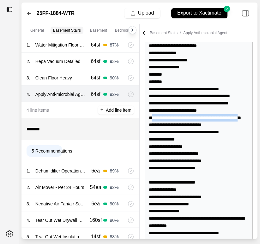
drag, startPoint x: 152, startPoint y: 167, endPoint x: 156, endPoint y: 173, distance: 6.7
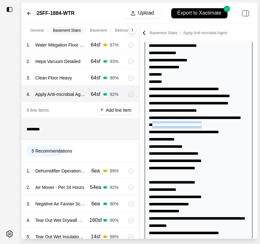
drag, startPoint x: 153, startPoint y: 182, endPoint x: 226, endPoint y: 180, distance: 73.4
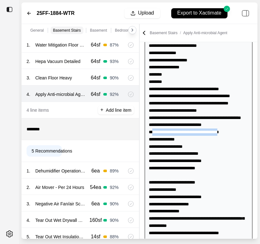
drag, startPoint x: 151, startPoint y: 190, endPoint x: 230, endPoint y: 189, distance: 79.1
drag, startPoint x: 152, startPoint y: 197, endPoint x: 174, endPoint y: 198, distance: 22.5
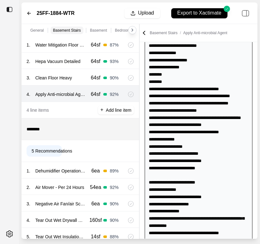
drag, startPoint x: 153, startPoint y: 205, endPoint x: 191, endPoint y: 206, distance: 38.3
drag, startPoint x: 153, startPoint y: 212, endPoint x: 210, endPoint y: 211, distance: 57.0
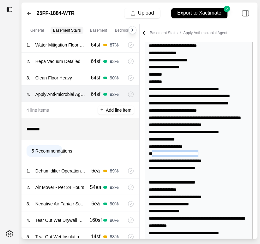
drag, startPoint x: 152, startPoint y: 219, endPoint x: 212, endPoint y: 218, distance: 60.5
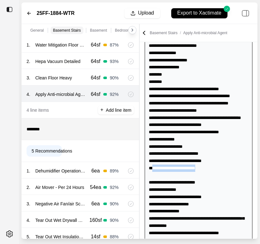
drag, startPoint x: 152, startPoint y: 225, endPoint x: 209, endPoint y: 226, distance: 57.6
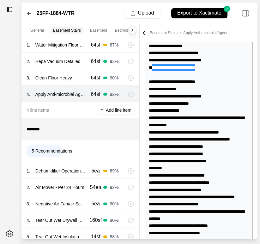
scroll to position [1077, 0]
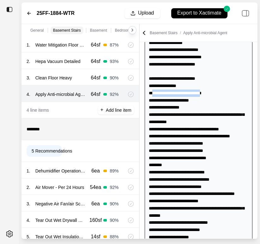
drag, startPoint x: 152, startPoint y: 151, endPoint x: 210, endPoint y: 150, distance: 57.3
drag, startPoint x: 153, startPoint y: 159, endPoint x: 193, endPoint y: 161, distance: 40.9
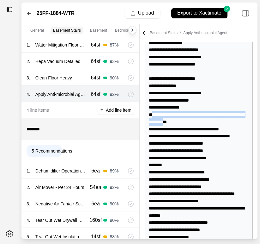
drag, startPoint x: 152, startPoint y: 173, endPoint x: 180, endPoint y: 180, distance: 28.6
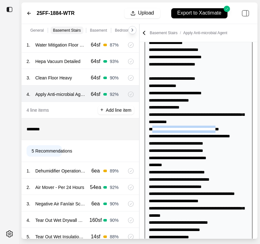
drag, startPoint x: 152, startPoint y: 187, endPoint x: 229, endPoint y: 186, distance: 77.5
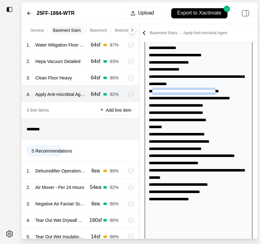
scroll to position [1116, 0]
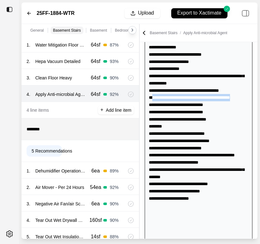
drag, startPoint x: 152, startPoint y: 155, endPoint x: 245, endPoint y: 156, distance: 93.1
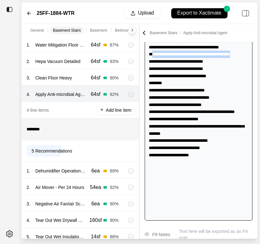
scroll to position [1157, 0]
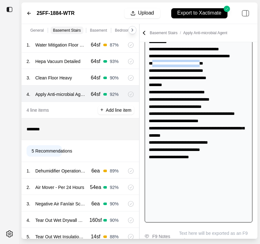
drag, startPoint x: 152, startPoint y: 120, endPoint x: 209, endPoint y: 123, distance: 56.8
drag, startPoint x: 210, startPoint y: 121, endPoint x: 152, endPoint y: 121, distance: 58.9
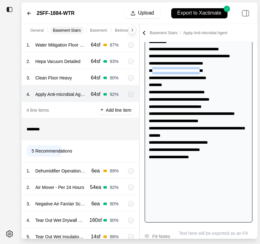
drag, startPoint x: 153, startPoint y: 128, endPoint x: 213, endPoint y: 126, distance: 59.9
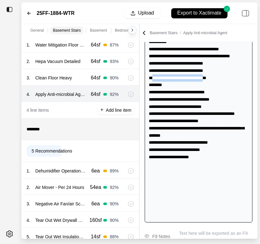
drag, startPoint x: 153, startPoint y: 135, endPoint x: 215, endPoint y: 132, distance: 61.5
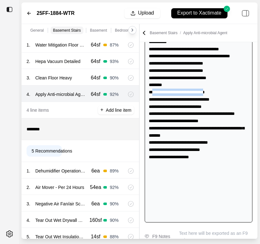
drag, startPoint x: 152, startPoint y: 150, endPoint x: 215, endPoint y: 147, distance: 63.0
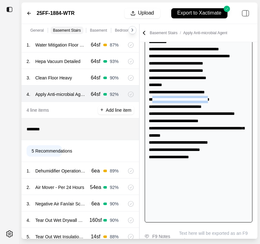
drag, startPoint x: 152, startPoint y: 156, endPoint x: 225, endPoint y: 155, distance: 73.4
drag, startPoint x: 152, startPoint y: 163, endPoint x: 210, endPoint y: 162, distance: 57.3
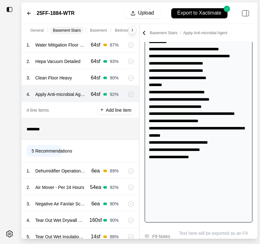
drag, startPoint x: 152, startPoint y: 172, endPoint x: 247, endPoint y: 169, distance: 95.6
drag, startPoint x: 152, startPoint y: 178, endPoint x: 206, endPoint y: 178, distance: 54.1
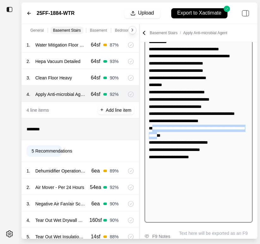
drag, startPoint x: 152, startPoint y: 186, endPoint x: 187, endPoint y: 193, distance: 35.6
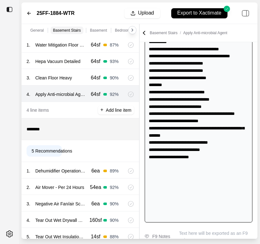
drag, startPoint x: 152, startPoint y: 200, endPoint x: 221, endPoint y: 199, distance: 69.3
drag, startPoint x: 152, startPoint y: 207, endPoint x: 207, endPoint y: 207, distance: 55.1
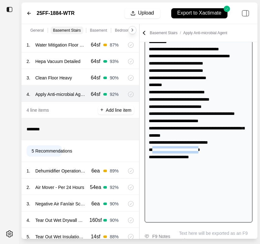
drag, startPoint x: 153, startPoint y: 214, endPoint x: 199, endPoint y: 213, distance: 46.5
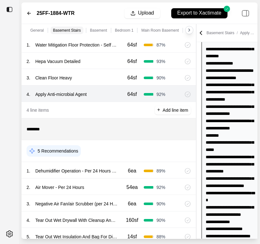
scroll to position [1200, 0]
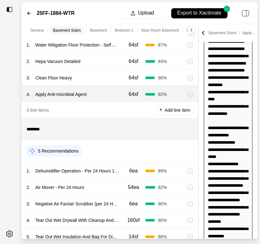
click at [222, 132] on div "**********" at bounding box center [140, 131] width 236 height 215
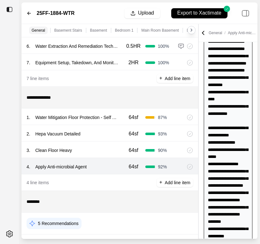
scroll to position [125, 0]
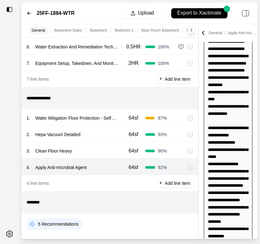
click at [232, 118] on div "**********" at bounding box center [140, 131] width 236 height 215
drag, startPoint x: 35, startPoint y: 117, endPoint x: 95, endPoint y: 113, distance: 60.0
click at [95, 113] on div "1 . Water Mitigation Floor Protection - Self Adhesive Plastic Film 64sf 87 %" at bounding box center [110, 117] width 177 height 16
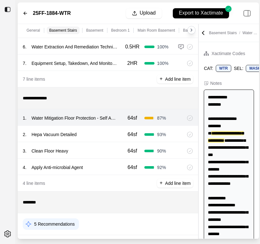
scroll to position [0, 0]
drag, startPoint x: 31, startPoint y: 135, endPoint x: 78, endPoint y: 138, distance: 46.9
click at [78, 138] on p "Hepa Vacuum Detailed" at bounding box center [54, 134] width 50 height 9
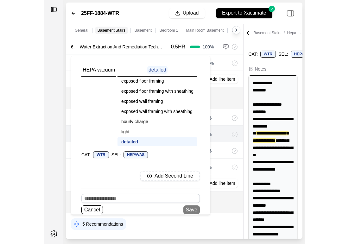
scroll to position [14, 0]
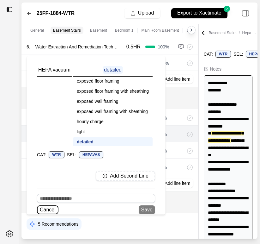
click at [49, 208] on button "Cancel" at bounding box center [48, 209] width 22 height 9
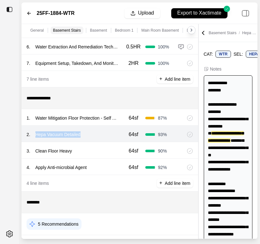
drag, startPoint x: 35, startPoint y: 133, endPoint x: 82, endPoint y: 136, distance: 47.6
click at [82, 136] on p "Hepa Vacuum Detailed" at bounding box center [58, 134] width 50 height 9
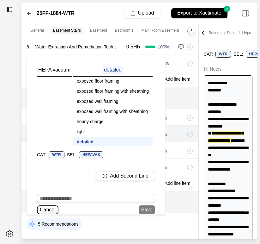
click at [46, 209] on button "Cancel" at bounding box center [48, 209] width 22 height 9
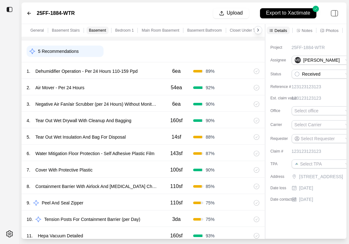
scroll to position [299, 0]
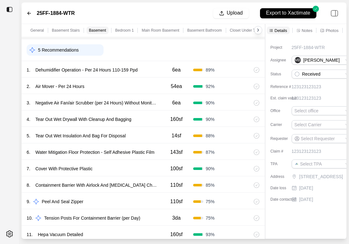
click at [120, 166] on div "7 . Cover With Protective Plastic" at bounding box center [93, 168] width 133 height 9
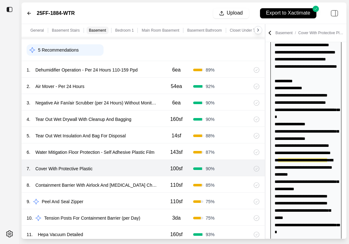
scroll to position [90, 0]
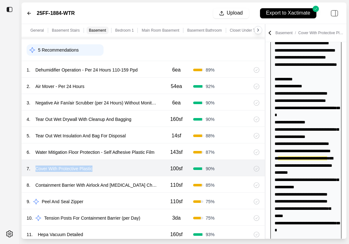
drag, startPoint x: 96, startPoint y: 169, endPoint x: 34, endPoint y: 169, distance: 61.7
click at [34, 169] on div "7 . Cover With Protective Plastic" at bounding box center [93, 168] width 133 height 9
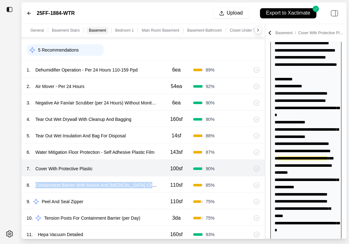
drag, startPoint x: 36, startPoint y: 185, endPoint x: 160, endPoint y: 186, distance: 123.4
click at [160, 186] on div "8 . Containment Barrier With Airlock And [MEDICAL_DATA] Chamber 110sf 85 %" at bounding box center [143, 184] width 243 height 16
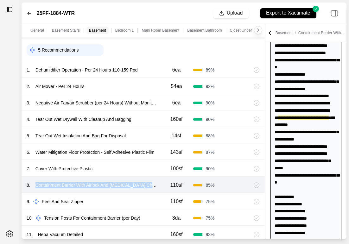
scroll to position [140, 0]
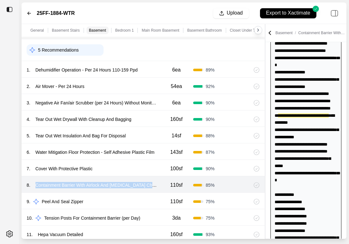
click at [163, 185] on html "**********" at bounding box center [174, 122] width 349 height 244
click at [156, 184] on p "Containment Barrier With Airlock And [MEDICAL_DATA] Chamber" at bounding box center [96, 185] width 127 height 9
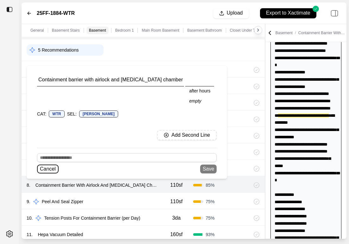
click at [45, 170] on button "Cancel" at bounding box center [48, 169] width 22 height 9
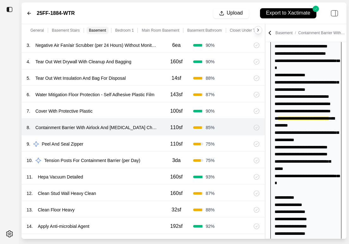
scroll to position [357, 0]
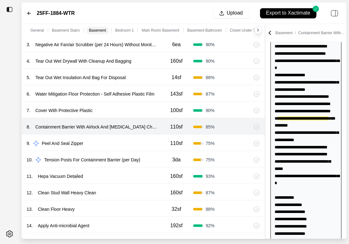
click at [153, 192] on div "12 . Clean Stud Wall Heavy Clean" at bounding box center [93, 192] width 133 height 9
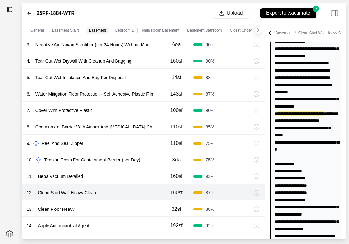
scroll to position [173, 0]
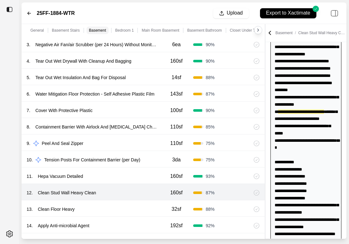
click at [112, 210] on div "13 . Clean Floor Heavy" at bounding box center [93, 209] width 133 height 9
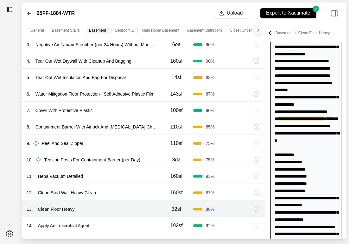
scroll to position [180, 0]
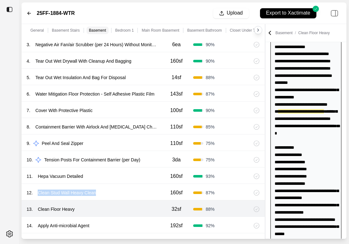
drag, startPoint x: 37, startPoint y: 192, endPoint x: 99, endPoint y: 192, distance: 61.7
click at [99, 192] on div "12 . Clean Stud Wall Heavy Clean" at bounding box center [93, 192] width 133 height 9
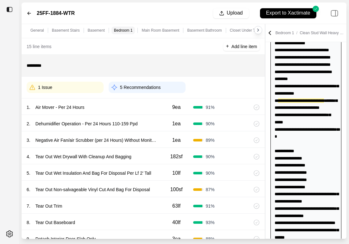
scroll to position [579, 0]
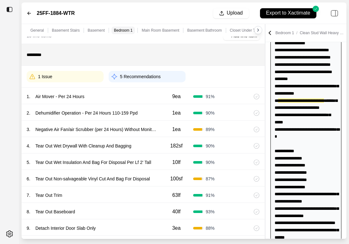
click at [84, 74] on div "1 Issue" at bounding box center [65, 76] width 77 height 11
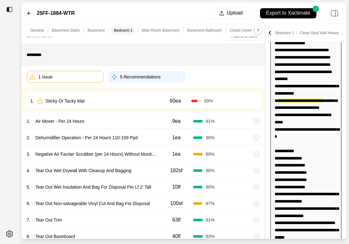
click at [111, 99] on div "1 . Sticky Or Tacky Mat" at bounding box center [94, 101] width 129 height 9
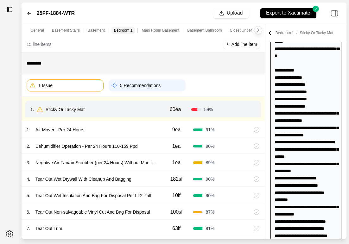
scroll to position [261, 0]
